Goal: Information Seeking & Learning: Learn about a topic

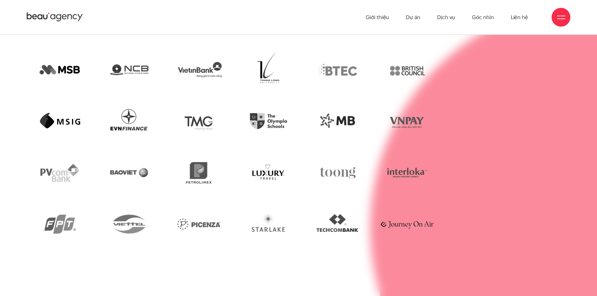
scroll to position [1585, 0]
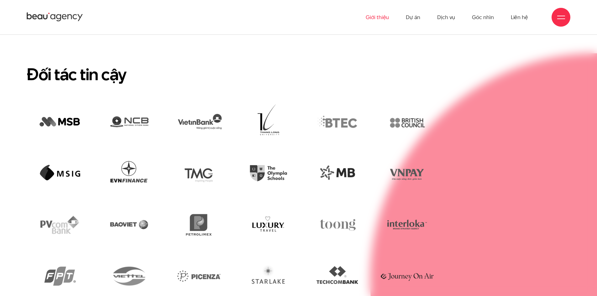
click at [370, 17] on link "Giới thiệu" at bounding box center [377, 17] width 23 height 34
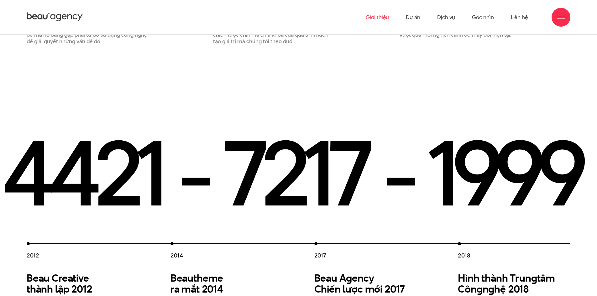
scroll to position [972, 0]
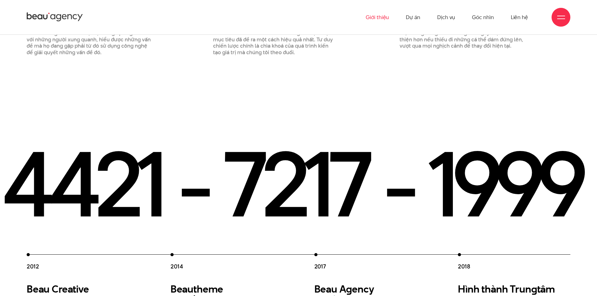
drag, startPoint x: 349, startPoint y: 158, endPoint x: 180, endPoint y: 148, distance: 169.6
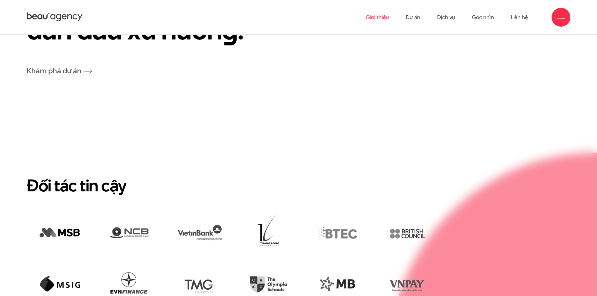
scroll to position [1631, 0]
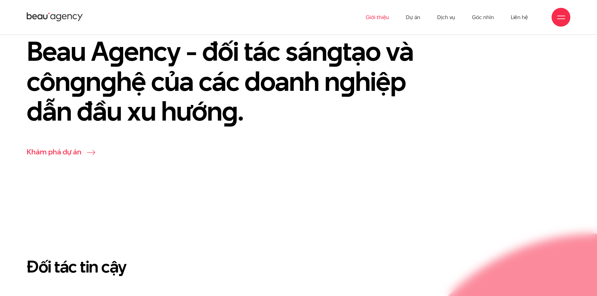
click at [85, 147] on link "Khám phá dự án" at bounding box center [60, 152] width 66 height 10
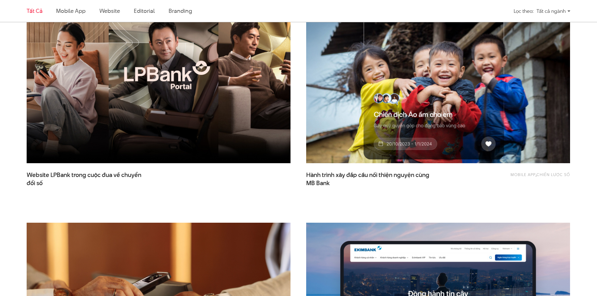
scroll to position [188, 0]
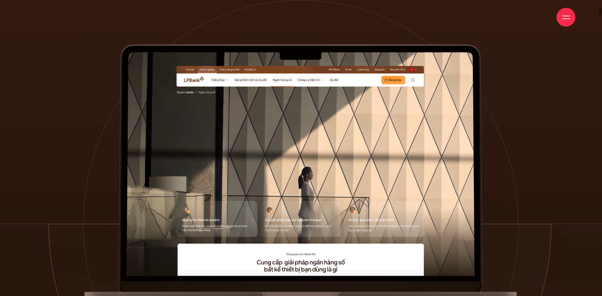
drag, startPoint x: 333, startPoint y: 201, endPoint x: 341, endPoint y: 118, distance: 83.5
click at [341, 118] on div at bounding box center [300, 174] width 435 height 267
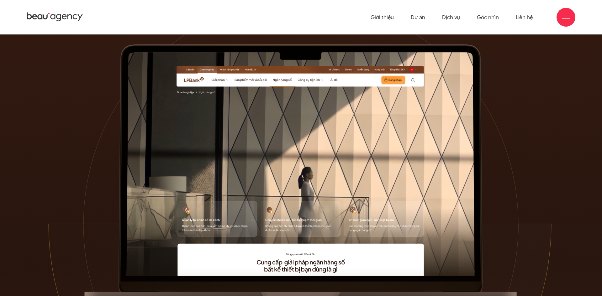
drag, startPoint x: 371, startPoint y: 169, endPoint x: 323, endPoint y: 147, distance: 52.9
click at [324, 147] on div at bounding box center [300, 174] width 435 height 267
drag, startPoint x: 430, startPoint y: 149, endPoint x: 482, endPoint y: 84, distance: 83.2
drag, startPoint x: 482, startPoint y: 84, endPoint x: 478, endPoint y: 78, distance: 7.5
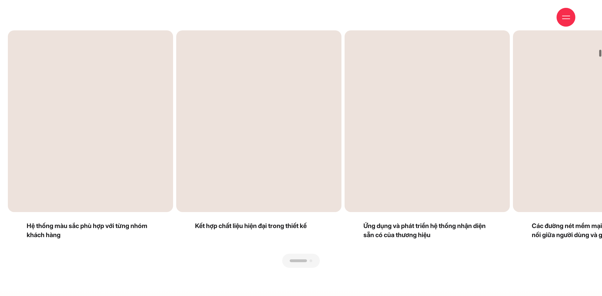
drag, startPoint x: 463, startPoint y: 156, endPoint x: 344, endPoint y: 161, distance: 118.7
click at [345, 160] on div "Next slide" at bounding box center [447, 149] width 293 height 238
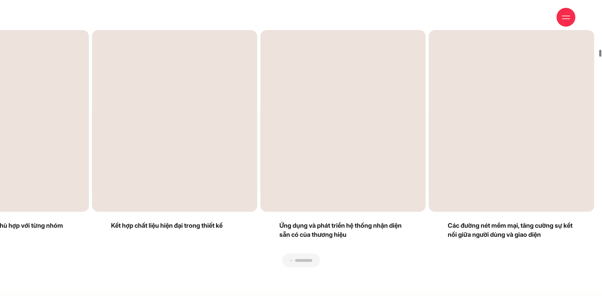
drag, startPoint x: 321, startPoint y: 177, endPoint x: 468, endPoint y: 186, distance: 146.8
click at [468, 186] on div "Next slide" at bounding box center [447, 149] width 293 height 238
click at [287, 259] on div "Previous slide" at bounding box center [154, 149] width 293 height 238
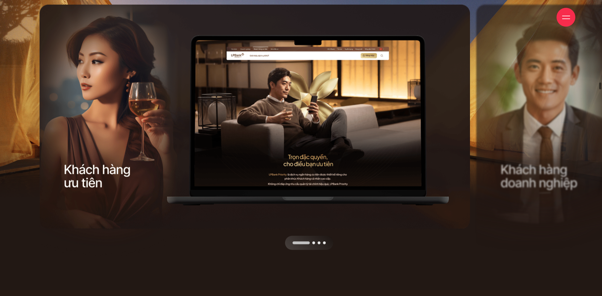
drag, startPoint x: 395, startPoint y: 158, endPoint x: 319, endPoint y: 155, distance: 75.9
click at [319, 155] on div "Next slide" at bounding box center [366, 128] width 218 height 246
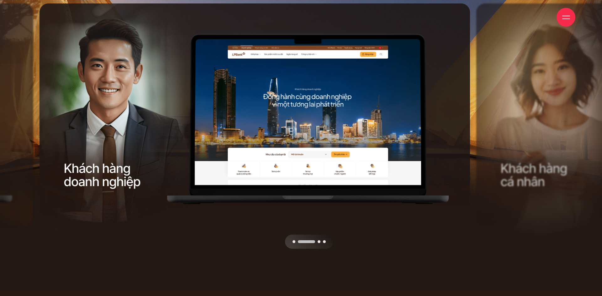
drag, startPoint x: 285, startPoint y: 165, endPoint x: 230, endPoint y: 173, distance: 55.5
click at [228, 249] on div at bounding box center [257, 249] width 435 height 0
click at [464, 145] on div "Next slide" at bounding box center [366, 126] width 218 height 246
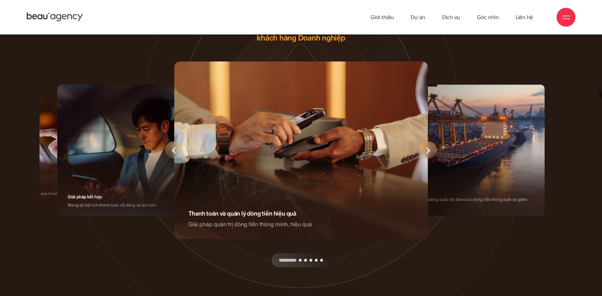
click at [418, 153] on div "1 / 6" at bounding box center [301, 150] width 254 height 178
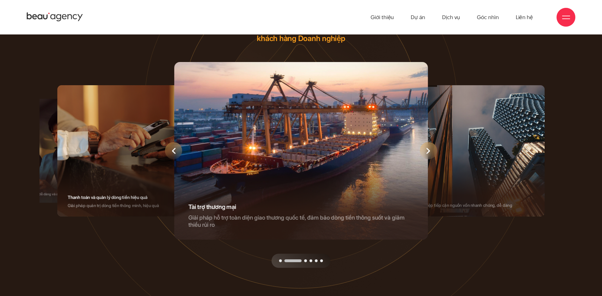
click at [423, 152] on div "Next slide" at bounding box center [428, 150] width 17 height 17
click at [425, 151] on div "Next slide" at bounding box center [428, 150] width 17 height 17
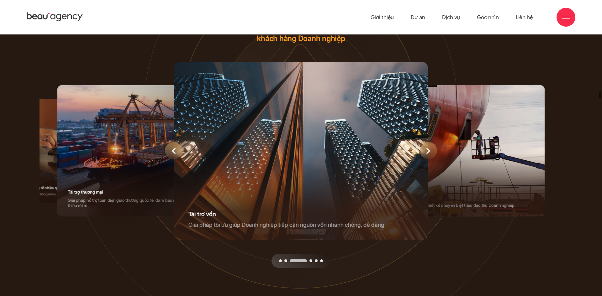
click at [425, 151] on div "Next slide" at bounding box center [428, 150] width 17 height 17
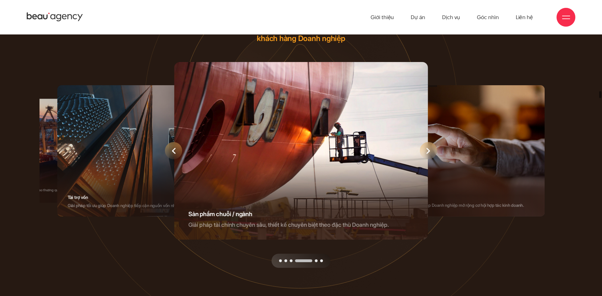
click at [425, 151] on div "Next slide" at bounding box center [428, 150] width 17 height 17
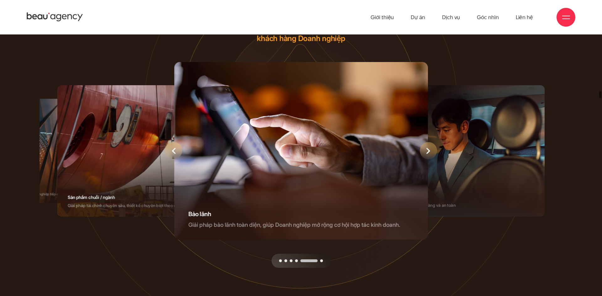
click at [425, 151] on div "Next slide" at bounding box center [428, 150] width 17 height 17
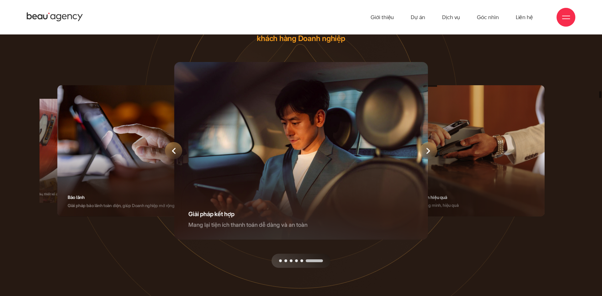
click at [425, 151] on div "Next slide" at bounding box center [428, 150] width 17 height 17
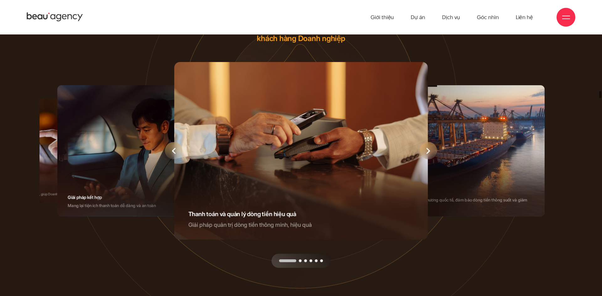
click at [425, 151] on div "Next slide" at bounding box center [428, 150] width 17 height 17
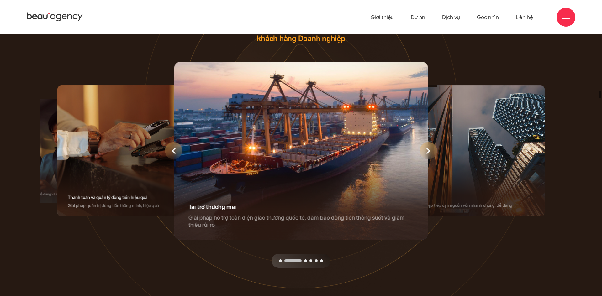
click at [427, 151] on icon "Next slide" at bounding box center [428, 151] width 4 height 6
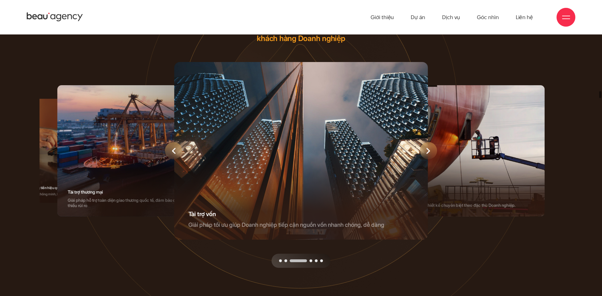
click at [420, 186] on div "3 / 6" at bounding box center [301, 151] width 254 height 178
